Goal: Task Accomplishment & Management: Use online tool/utility

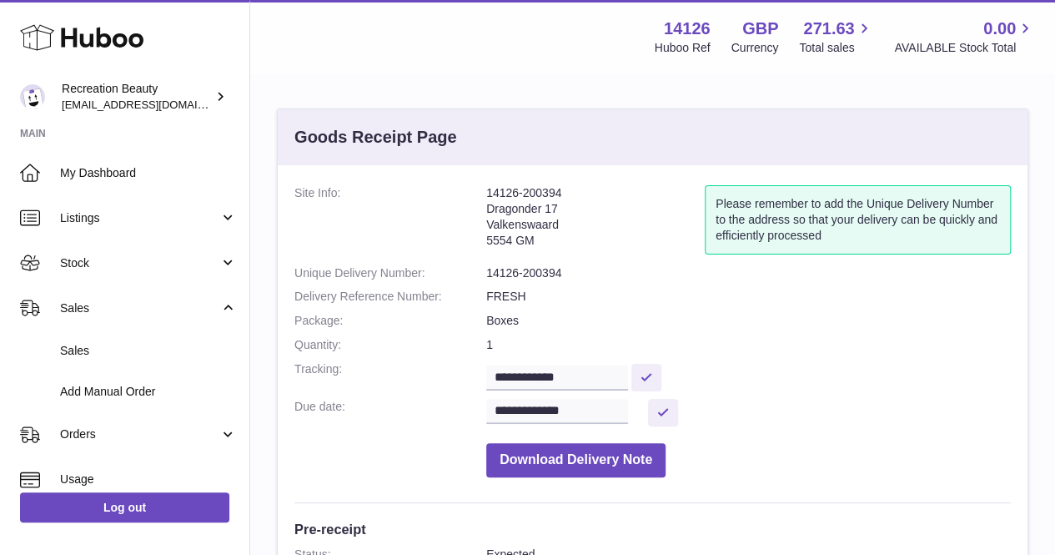
click at [174, 274] on link "Stock" at bounding box center [124, 262] width 249 height 45
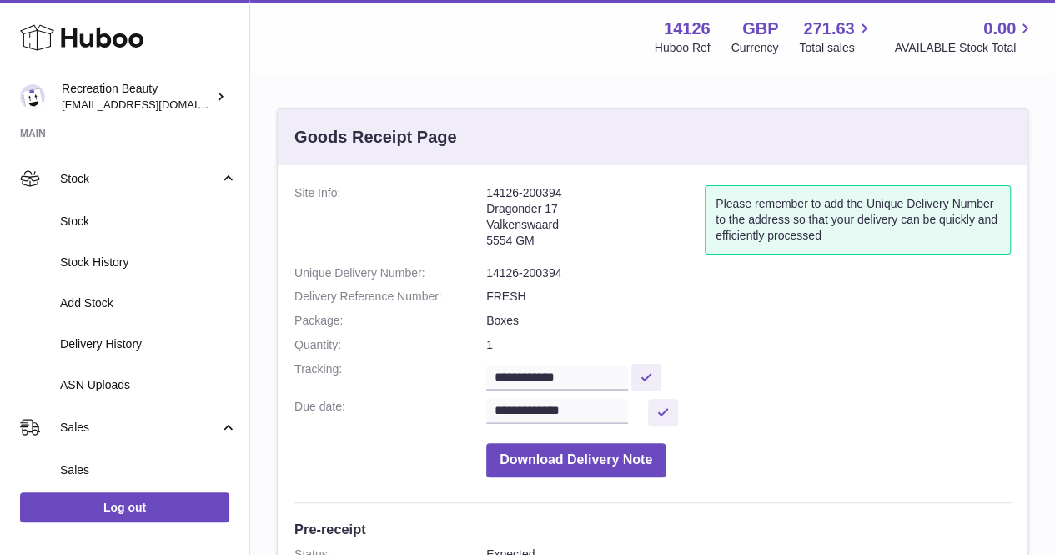
scroll to position [103, 0]
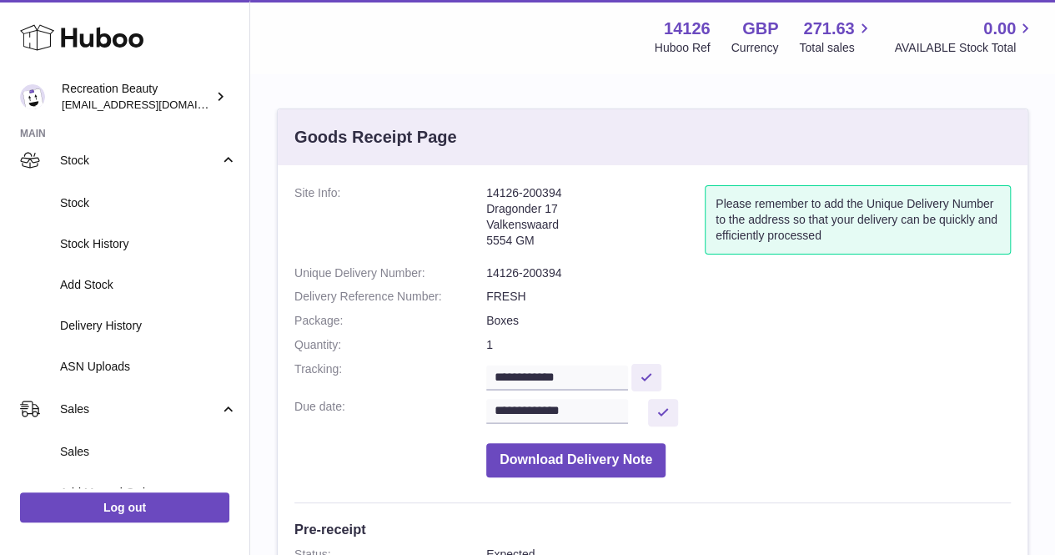
click at [187, 364] on span "ASN Uploads" at bounding box center [148, 367] width 177 height 16
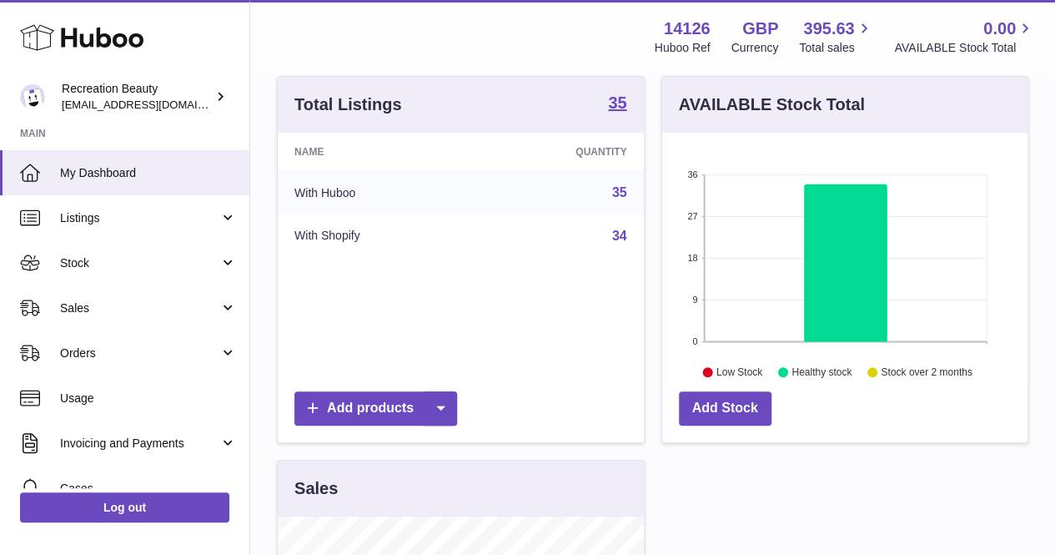
scroll to position [199, 0]
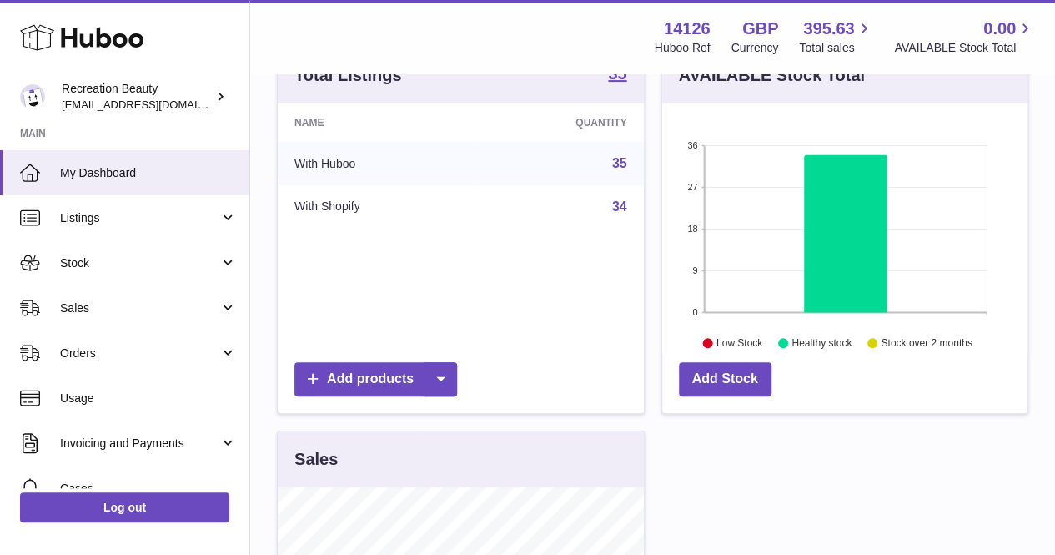
click at [115, 303] on span "Sales" at bounding box center [139, 308] width 159 height 16
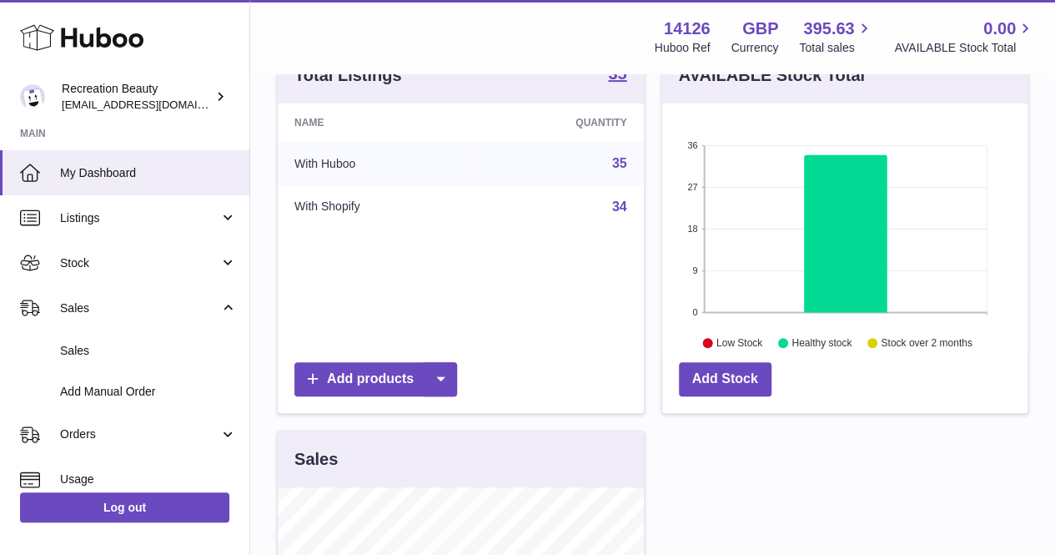
click at [135, 241] on link "Stock" at bounding box center [124, 262] width 249 height 45
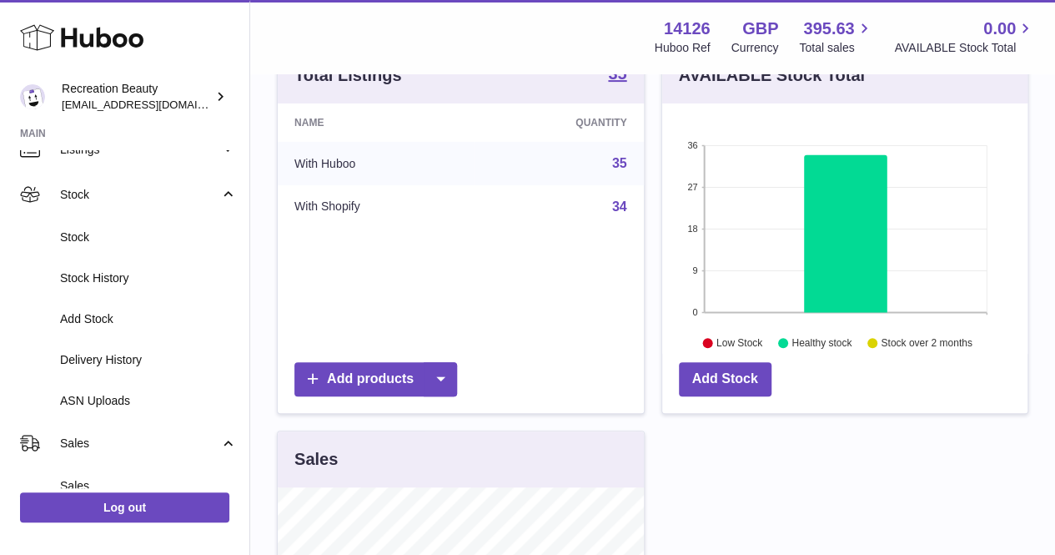
scroll to position [69, 0]
click at [142, 400] on span "ASN Uploads" at bounding box center [148, 400] width 177 height 16
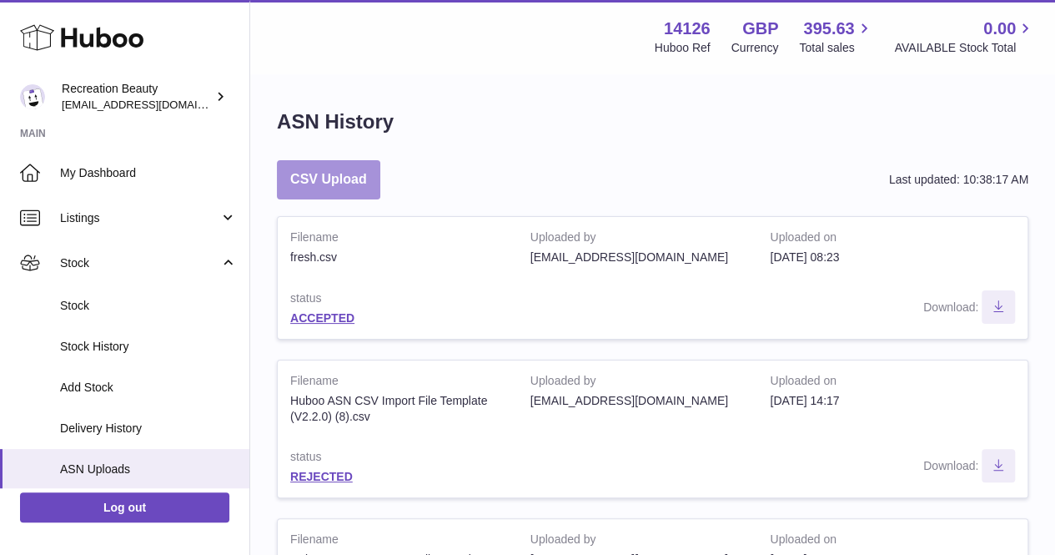
click at [342, 184] on button "CSV Upload" at bounding box center [328, 179] width 103 height 39
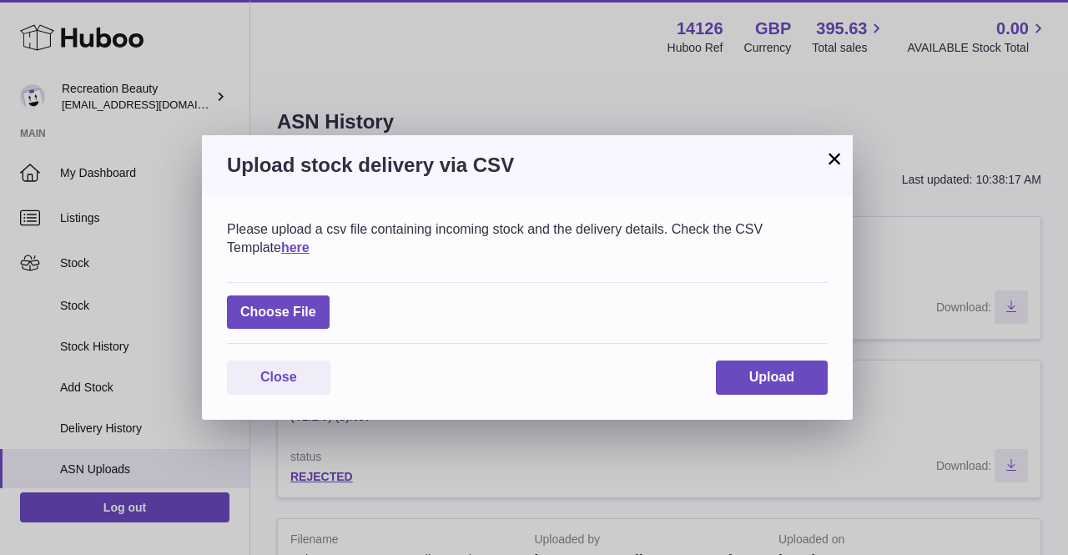
click at [281, 249] on link "here" at bounding box center [295, 247] width 28 height 14
click at [843, 168] on button "×" at bounding box center [834, 158] width 20 height 20
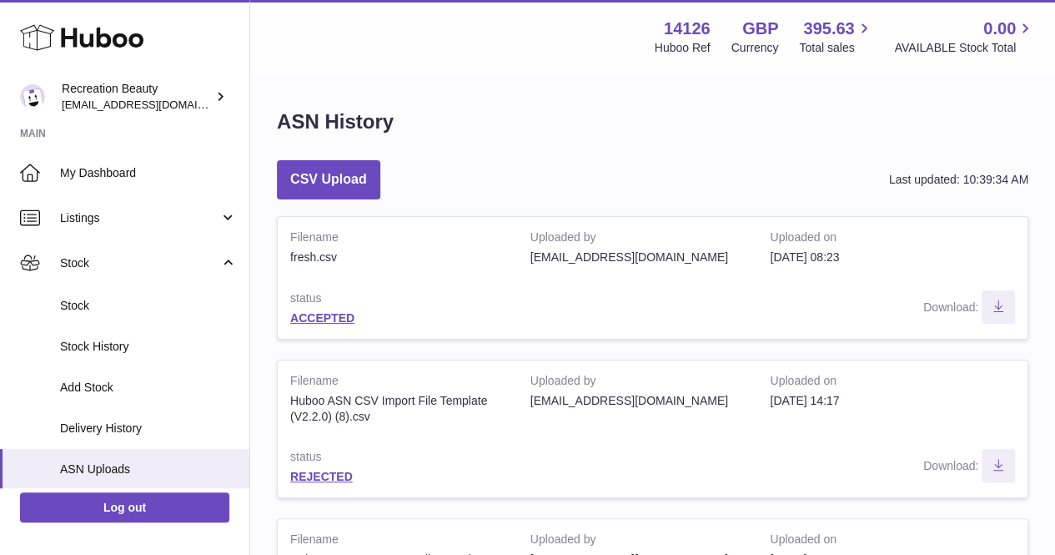
click at [307, 315] on link "ACCEPTED" at bounding box center [322, 317] width 64 height 13
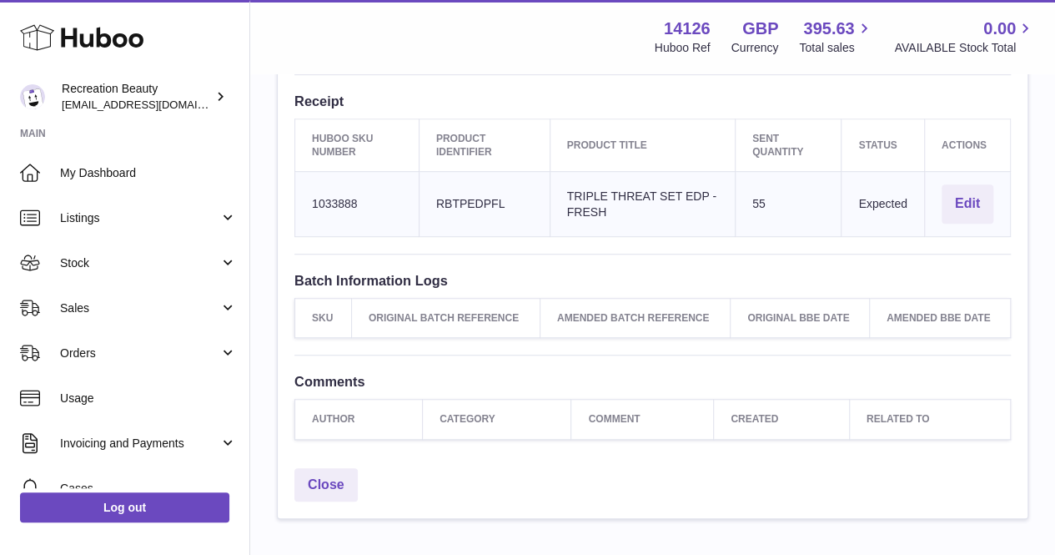
scroll to position [400, 0]
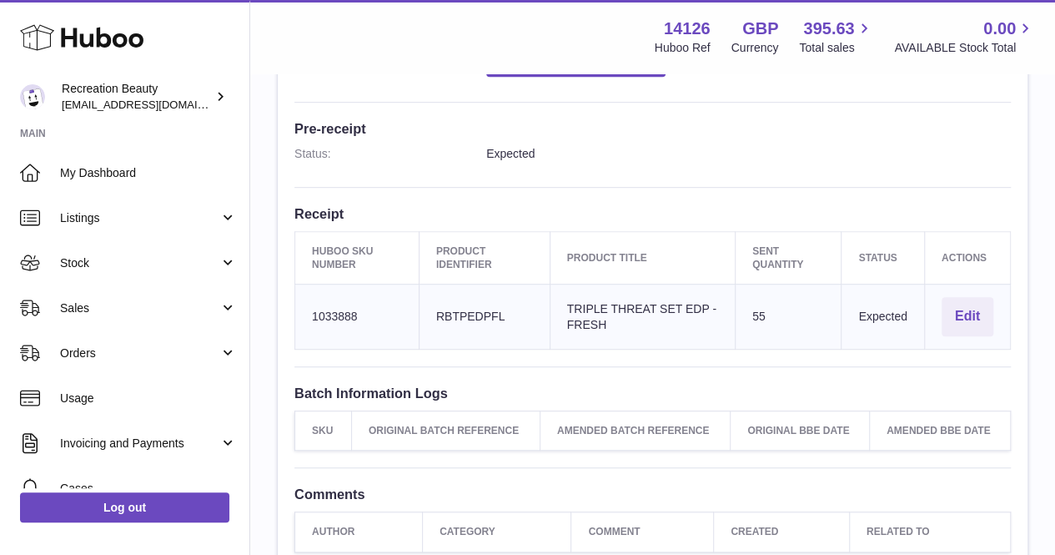
click at [653, 367] on div "**********" at bounding box center [653, 169] width 750 height 808
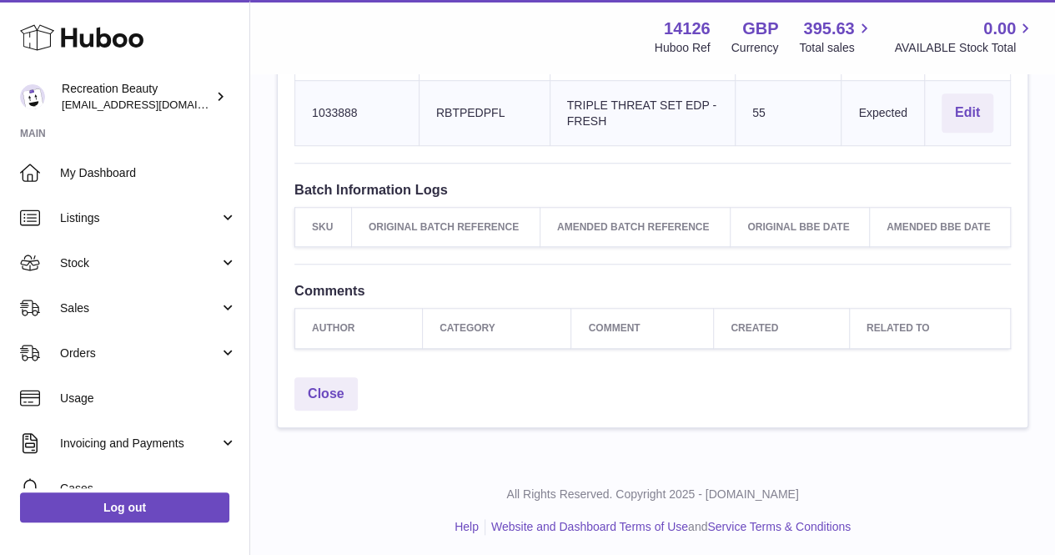
scroll to position [157, 0]
